Goal: Task Accomplishment & Management: Complete application form

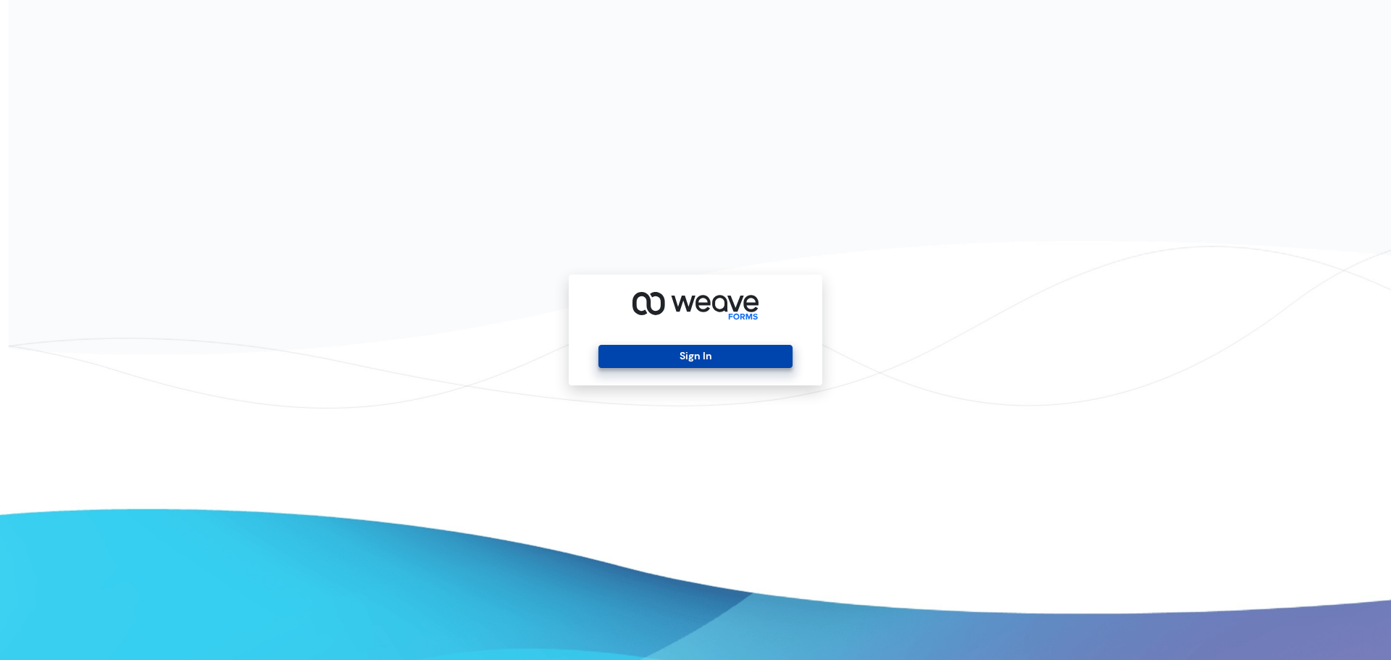
click at [717, 365] on button "Sign In" at bounding box center [696, 356] width 194 height 23
